Goal: Task Accomplishment & Management: Manage account settings

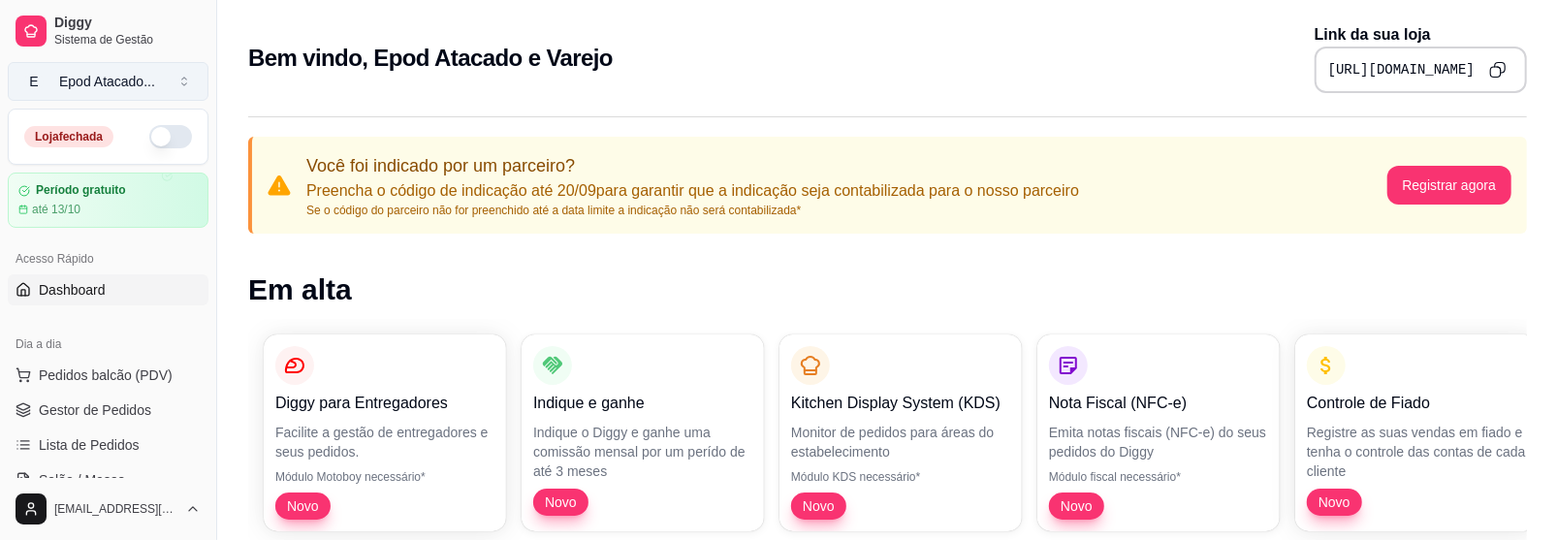
click at [163, 79] on button "E Epod Atacado ..." at bounding box center [108, 81] width 201 height 39
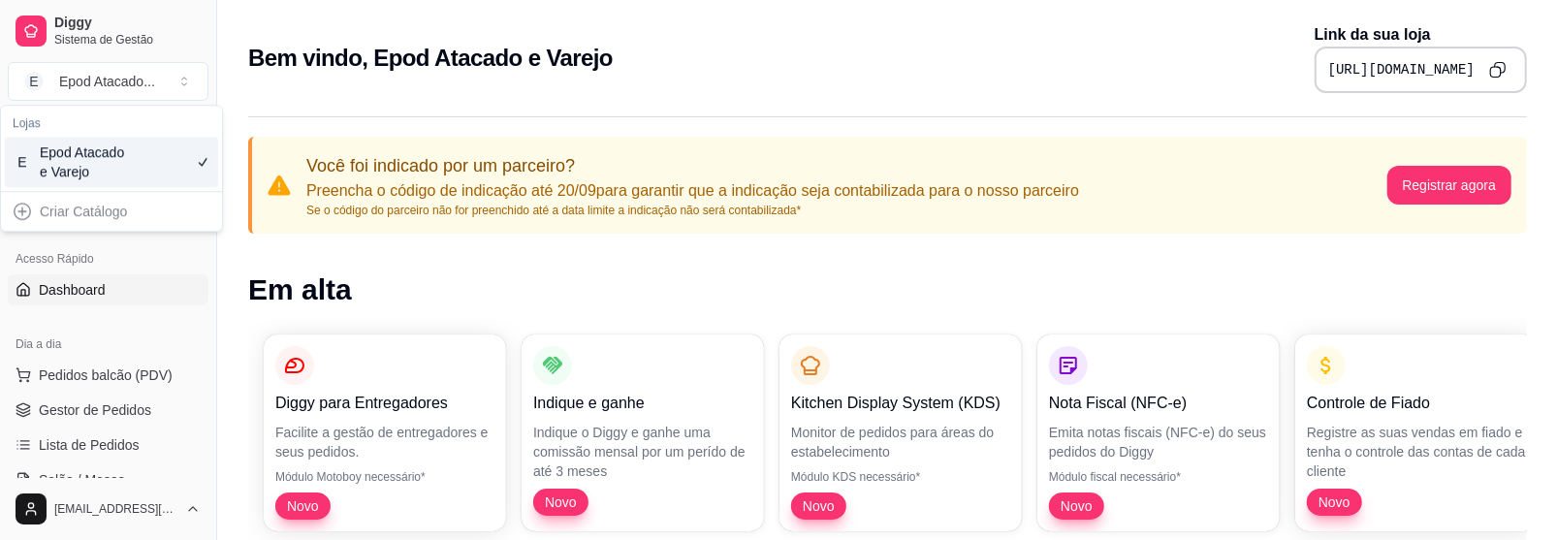
click at [248, 87] on div "Bem vindo, Epod Atacado e Varejo Link da sua loja [URL][DOMAIN_NAME]" at bounding box center [887, 58] width 1278 height 70
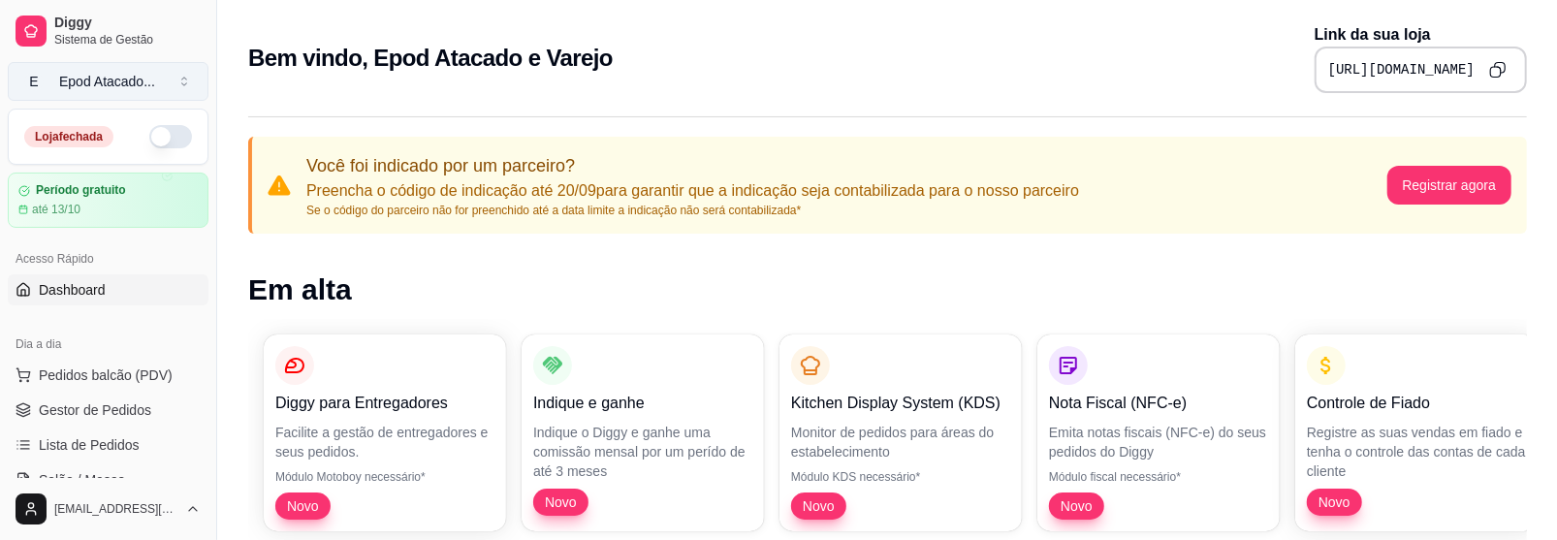
click at [163, 73] on button "E Epod Atacado ..." at bounding box center [108, 81] width 201 height 39
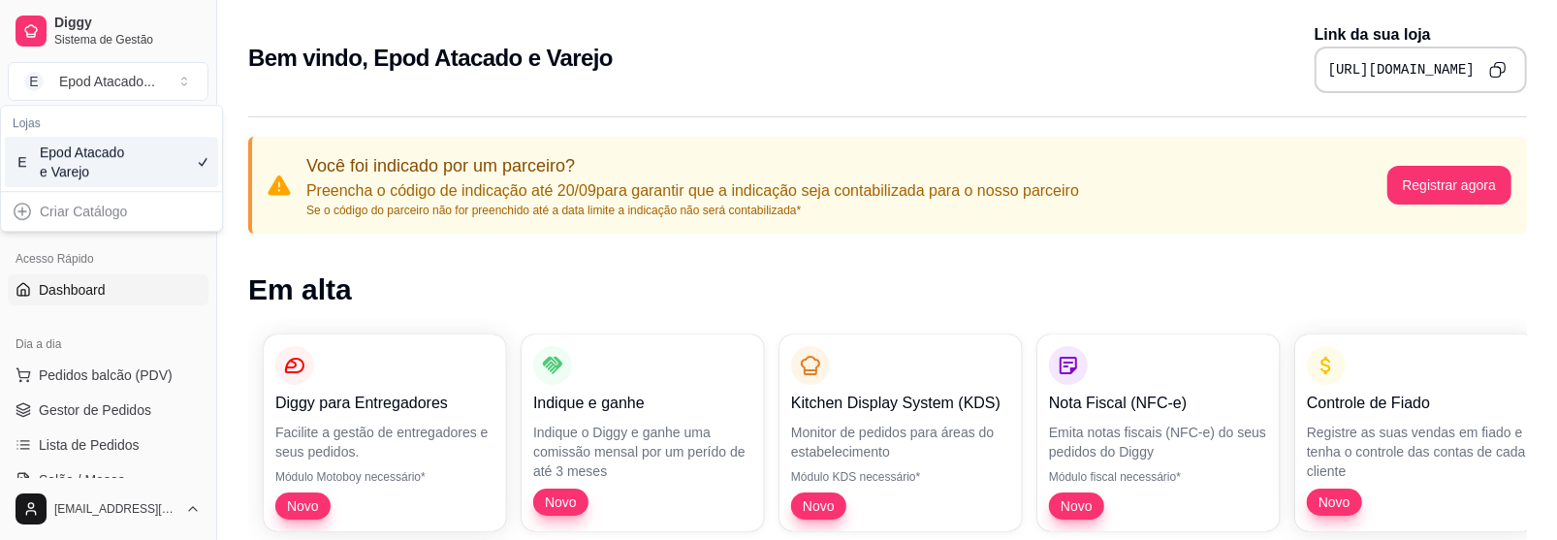
click at [245, 97] on div "Bem vindo, Epod Atacado e Varejo Link da sua loja [URL][DOMAIN_NAME]" at bounding box center [887, 52] width 1340 height 105
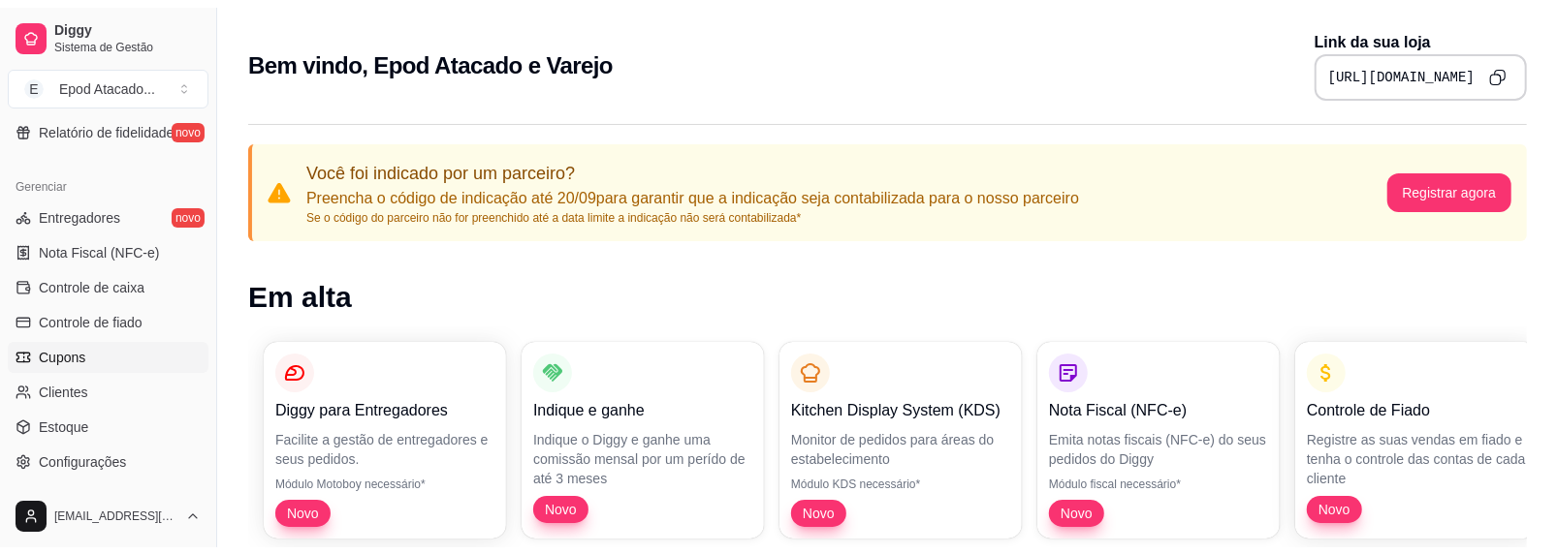
scroll to position [775, 0]
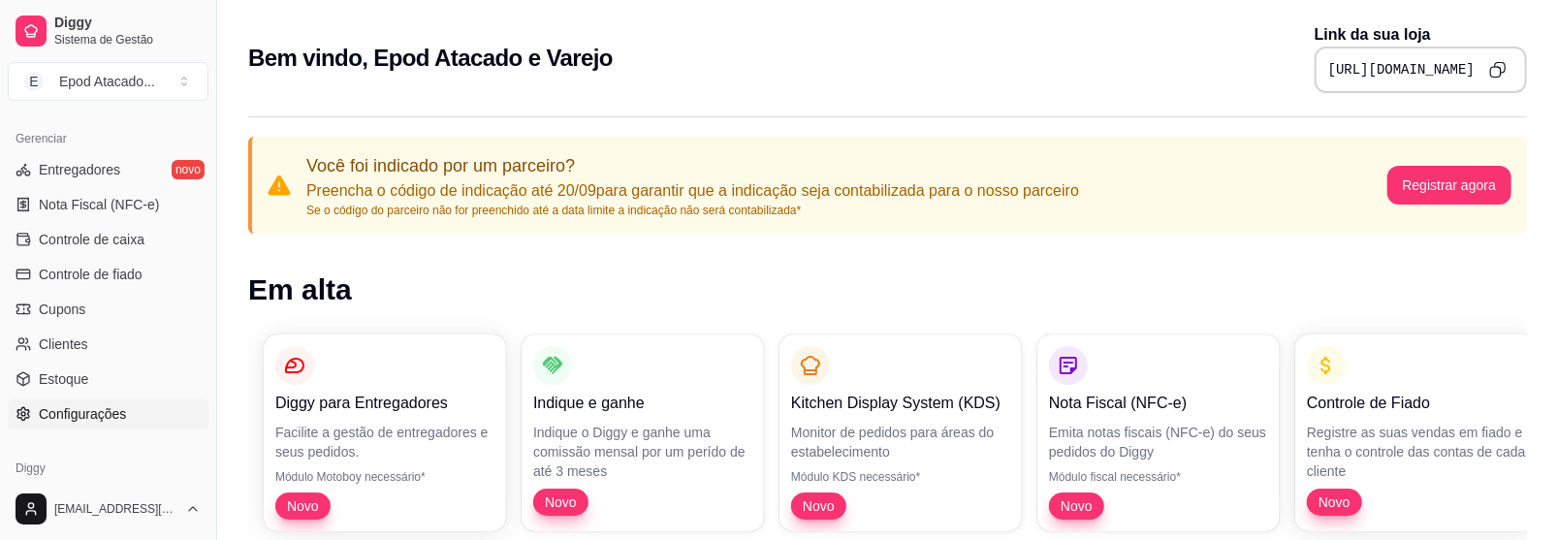
click at [111, 413] on span "Configurações" at bounding box center [82, 413] width 87 height 19
